Goal: Information Seeking & Learning: Learn about a topic

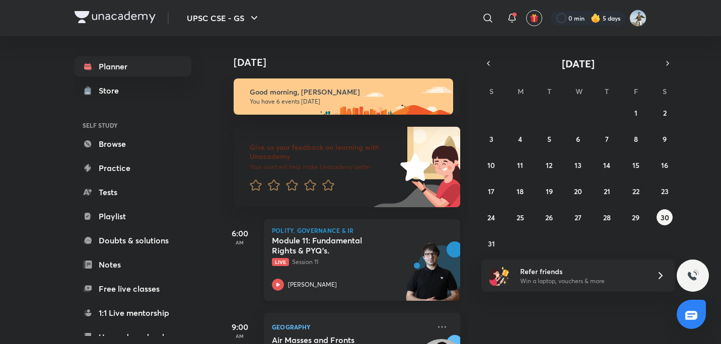
click at [377, 238] on h5 "Module 11: Fundamental Rights & PYQ’s." at bounding box center [334, 246] width 125 height 20
